Goal: Task Accomplishment & Management: Manage account settings

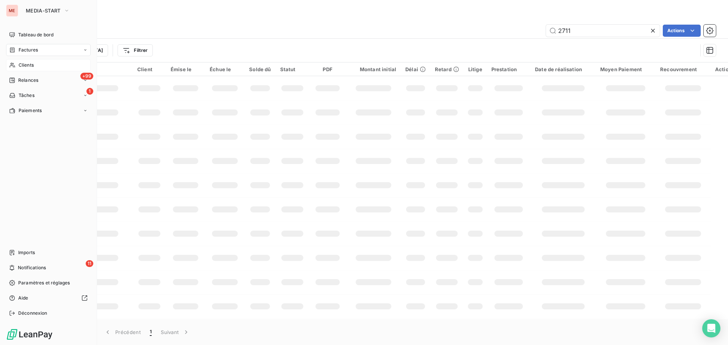
click at [21, 64] on span "Clients" at bounding box center [26, 65] width 15 height 7
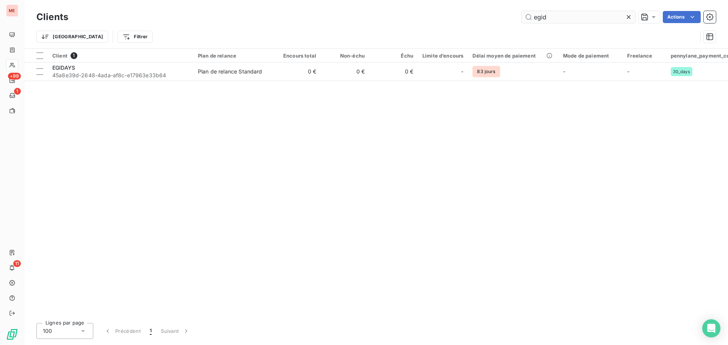
click at [541, 16] on input "egid" at bounding box center [579, 17] width 114 height 12
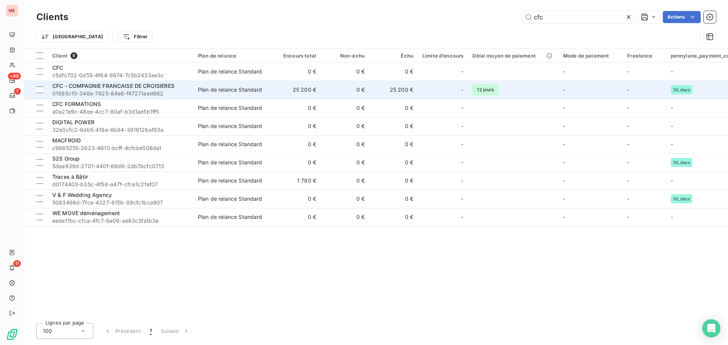
type input "cfc"
click at [147, 88] on span "CFC - COMPAGNIE FRANCAISE DE CROISIERES" at bounding box center [113, 86] width 122 height 6
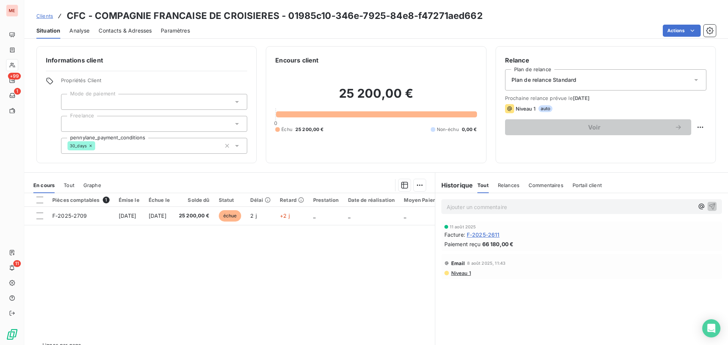
click at [133, 30] on span "Contacts & Adresses" at bounding box center [125, 31] width 53 height 8
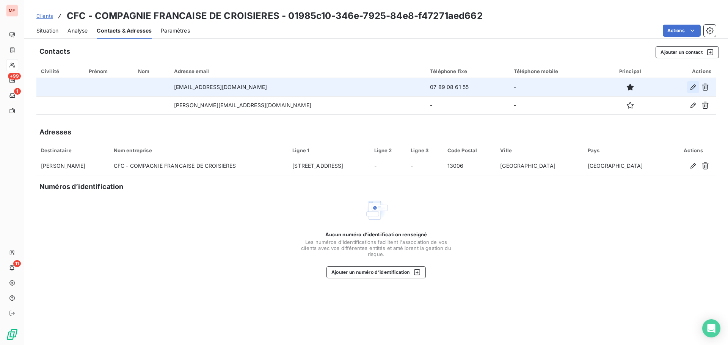
click at [690, 90] on icon "button" at bounding box center [693, 87] width 8 height 8
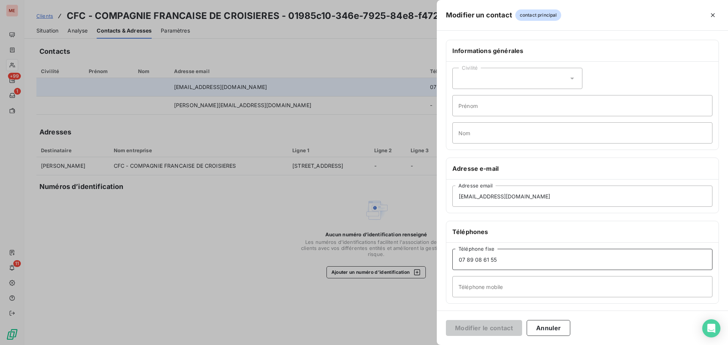
click at [494, 262] on input "07 89 08 61 55" at bounding box center [582, 259] width 260 height 21
type input "0430220055"
click at [490, 333] on button "Modifier le contact" at bounding box center [484, 328] width 76 height 16
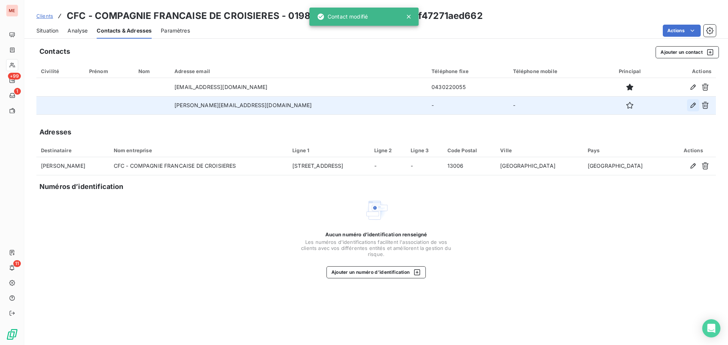
click at [692, 110] on button "button" at bounding box center [693, 105] width 12 height 12
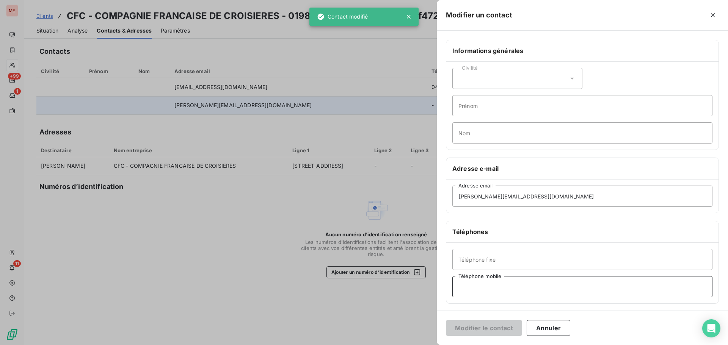
click at [504, 283] on input "Téléphone mobile" at bounding box center [582, 286] width 260 height 21
paste input "07 89 08 61 55"
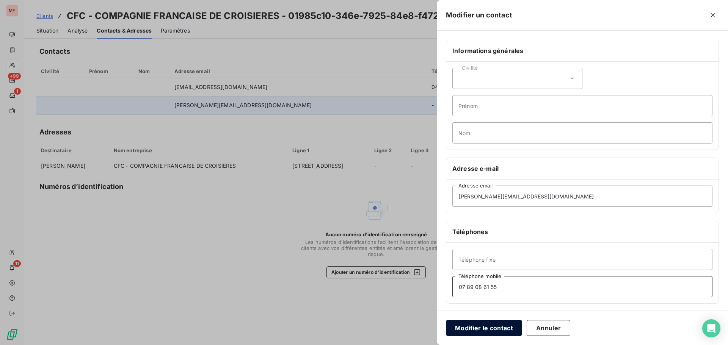
type input "07 89 08 61 55"
click at [479, 329] on button "Modifier le contact" at bounding box center [484, 328] width 76 height 16
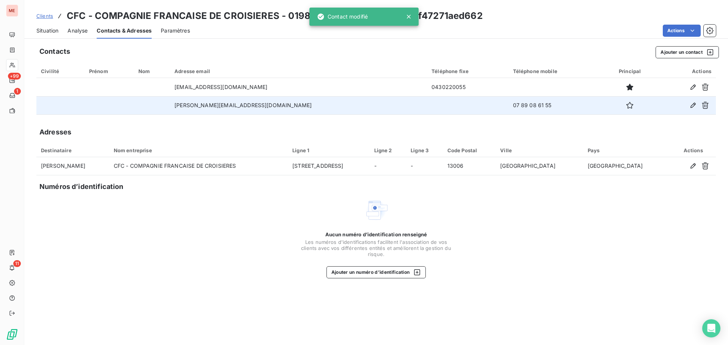
click at [52, 34] on span "Situation" at bounding box center [47, 31] width 22 height 8
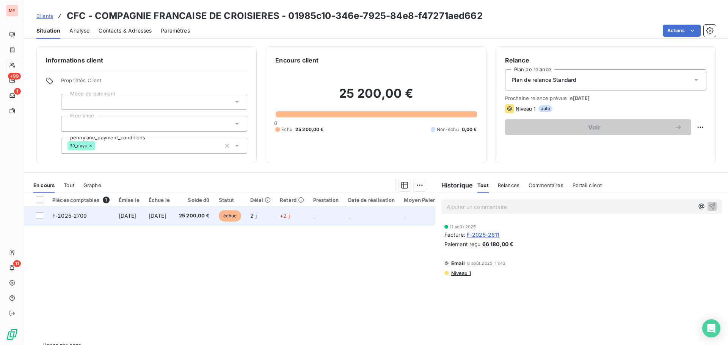
click at [166, 218] on span "[DATE]" at bounding box center [158, 216] width 18 height 6
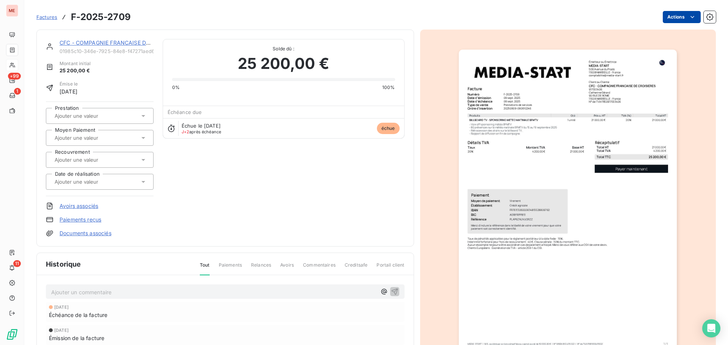
click at [661, 20] on html "ME +99 1 11 Factures F-2025-2709 Actions CFC - COMPAGNIE FRANCAISE DE CROISIERE…" at bounding box center [364, 172] width 728 height 345
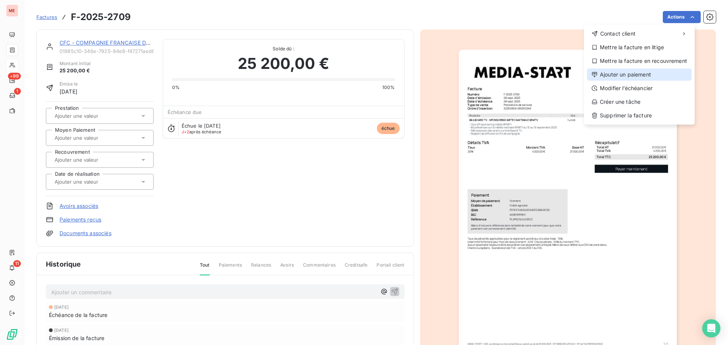
click at [631, 75] on div "Ajouter un paiement" at bounding box center [639, 75] width 105 height 12
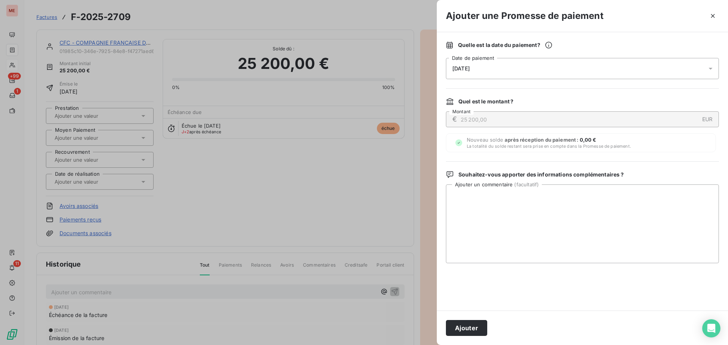
click at [587, 66] on div "[DATE]" at bounding box center [582, 68] width 273 height 21
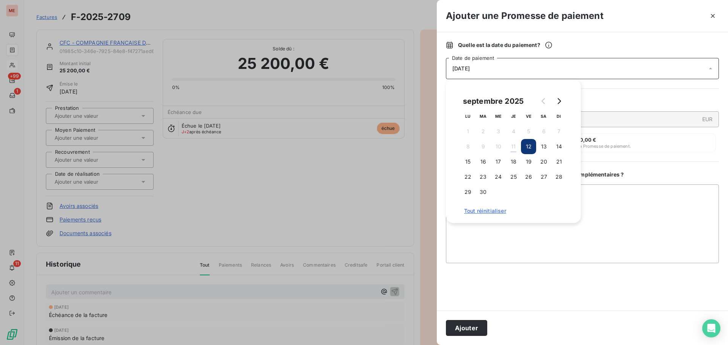
click at [526, 146] on button "12" at bounding box center [528, 146] width 15 height 15
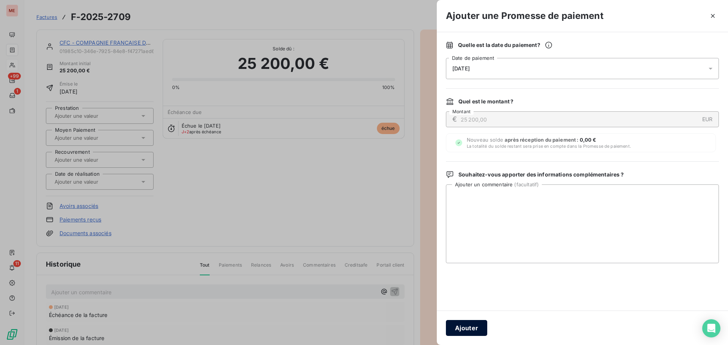
click at [455, 322] on button "Ajouter" at bounding box center [466, 328] width 41 height 16
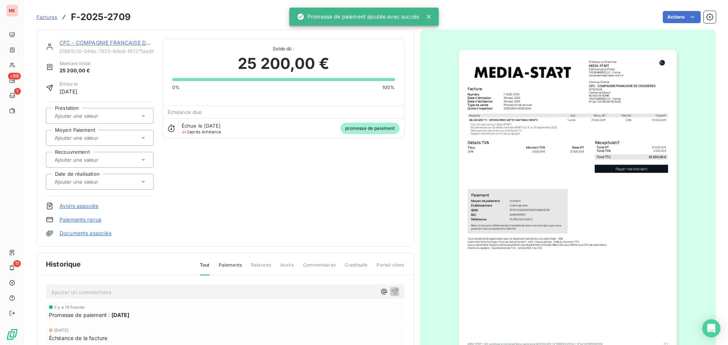
click at [109, 46] on link "CFC - COMPAGNIE FRANCAISE DE CROISIERES" at bounding box center [121, 42] width 122 height 6
